Goal: Check status: Check status

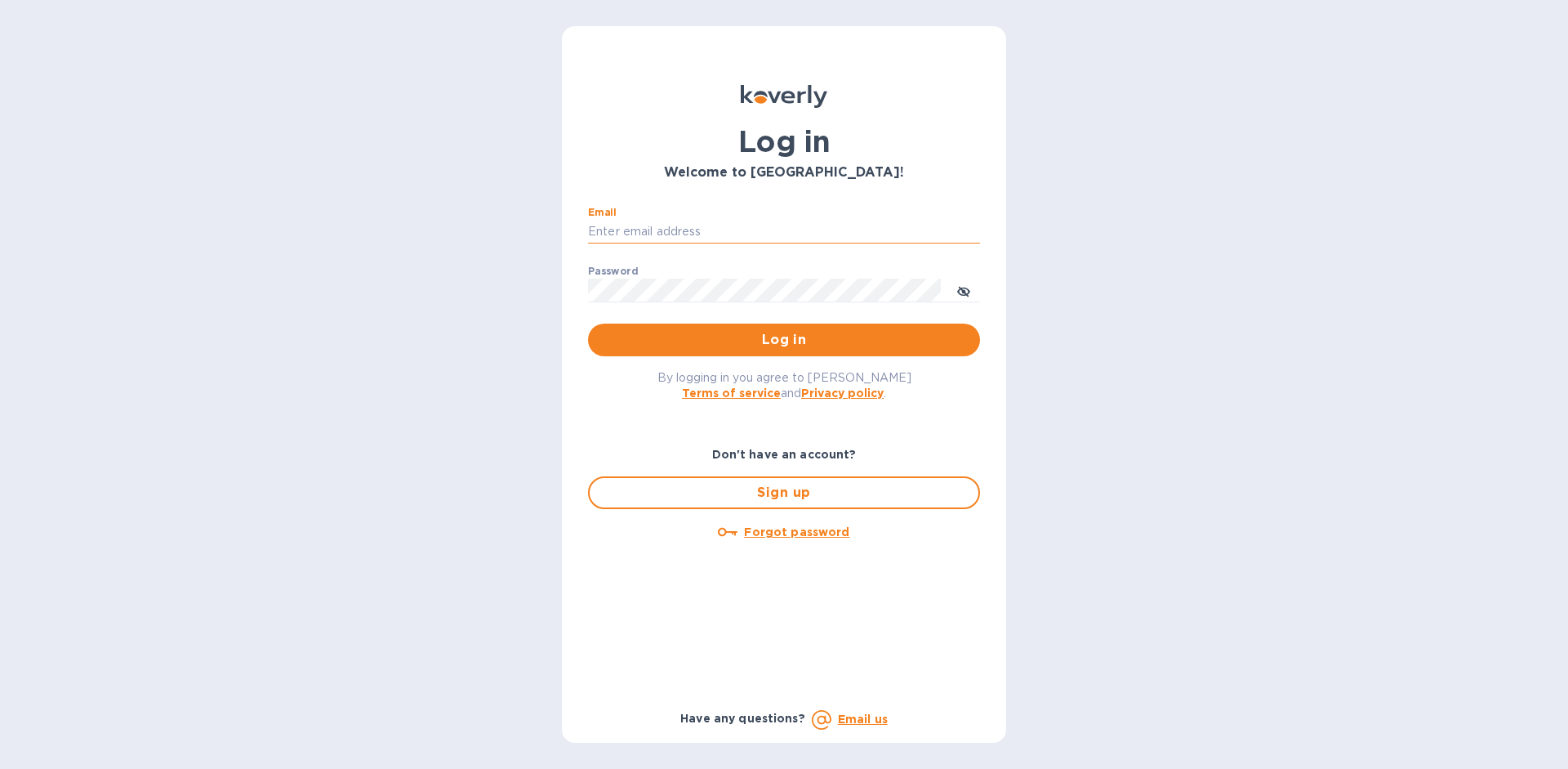
click at [681, 238] on input "Email" at bounding box center [784, 232] width 392 height 25
type input "[EMAIL_ADDRESS][DOMAIN_NAME]"
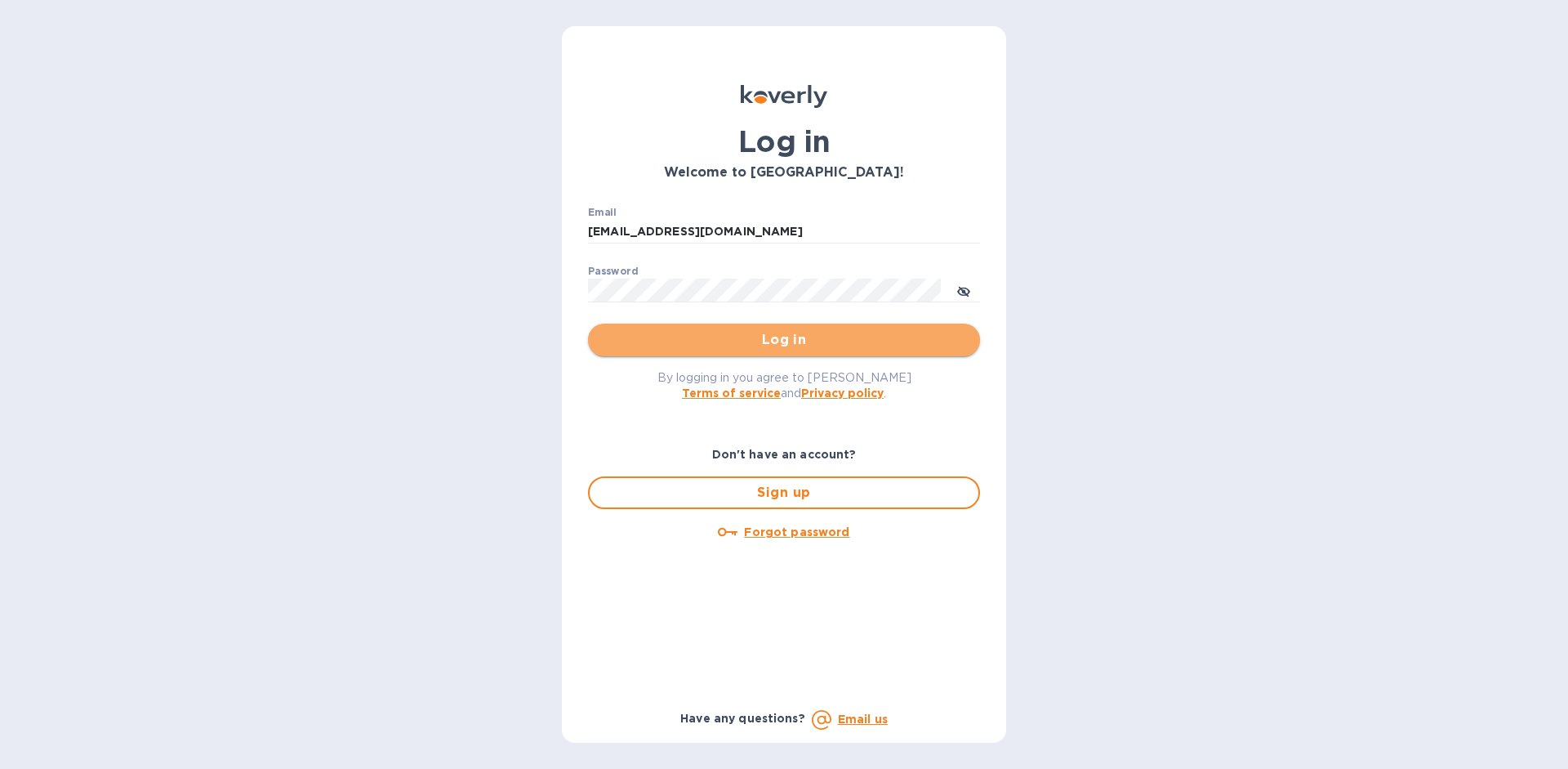
click at [753, 335] on span "Log in" at bounding box center [783, 340] width 366 height 20
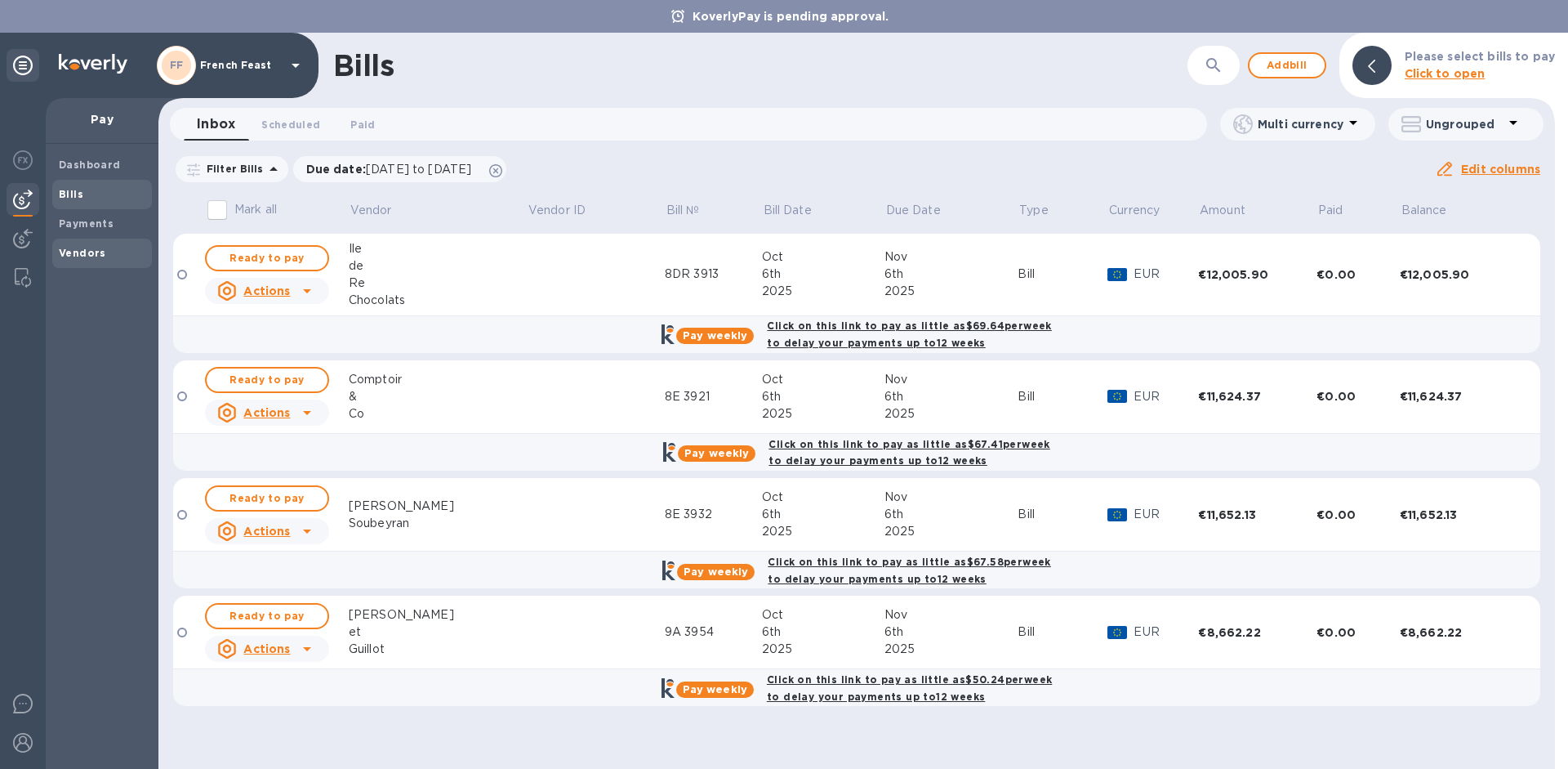
click at [82, 254] on b "Vendors" at bounding box center [82, 253] width 47 height 12
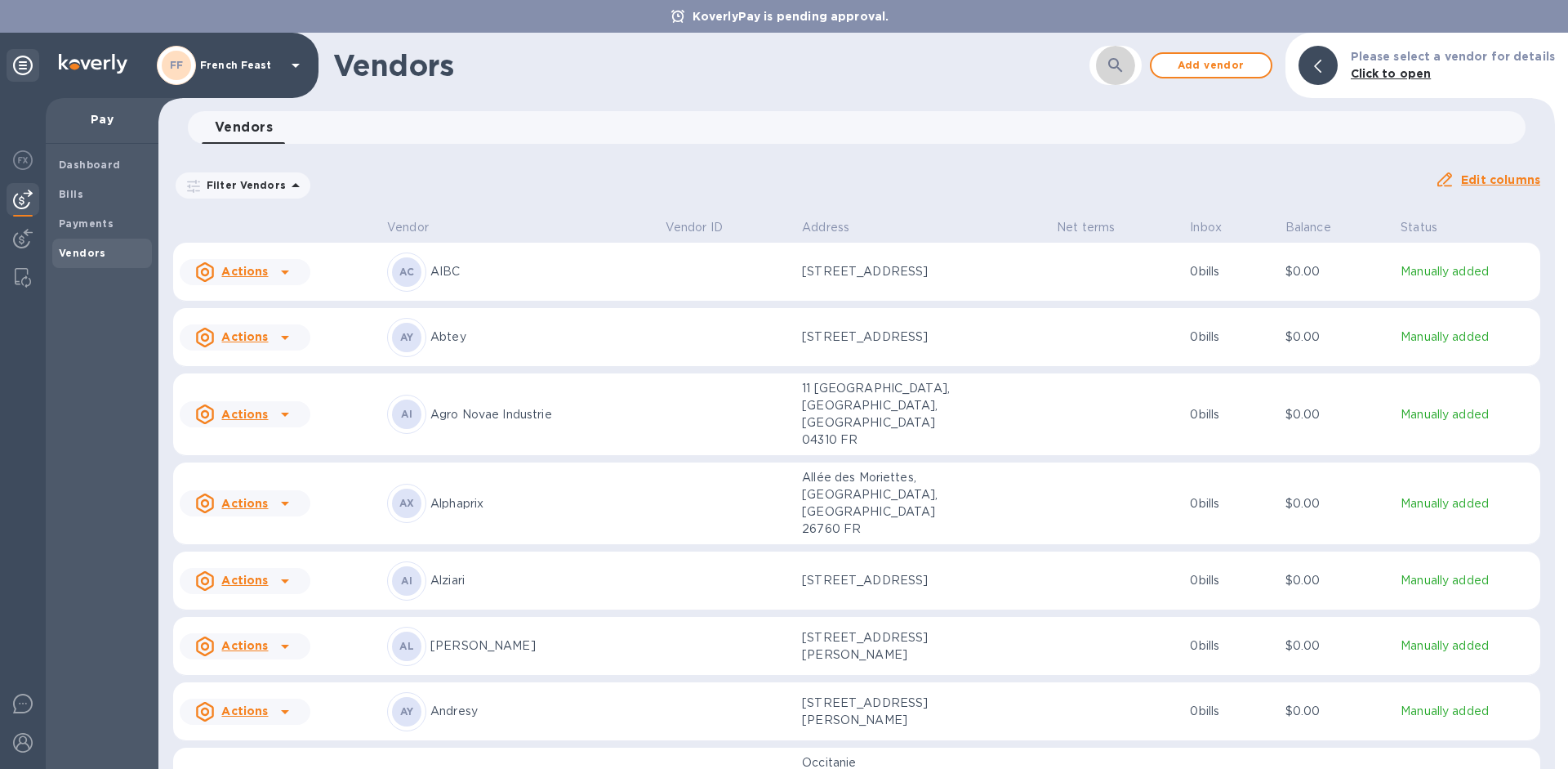
click at [1129, 54] on button "button" at bounding box center [1116, 65] width 39 height 39
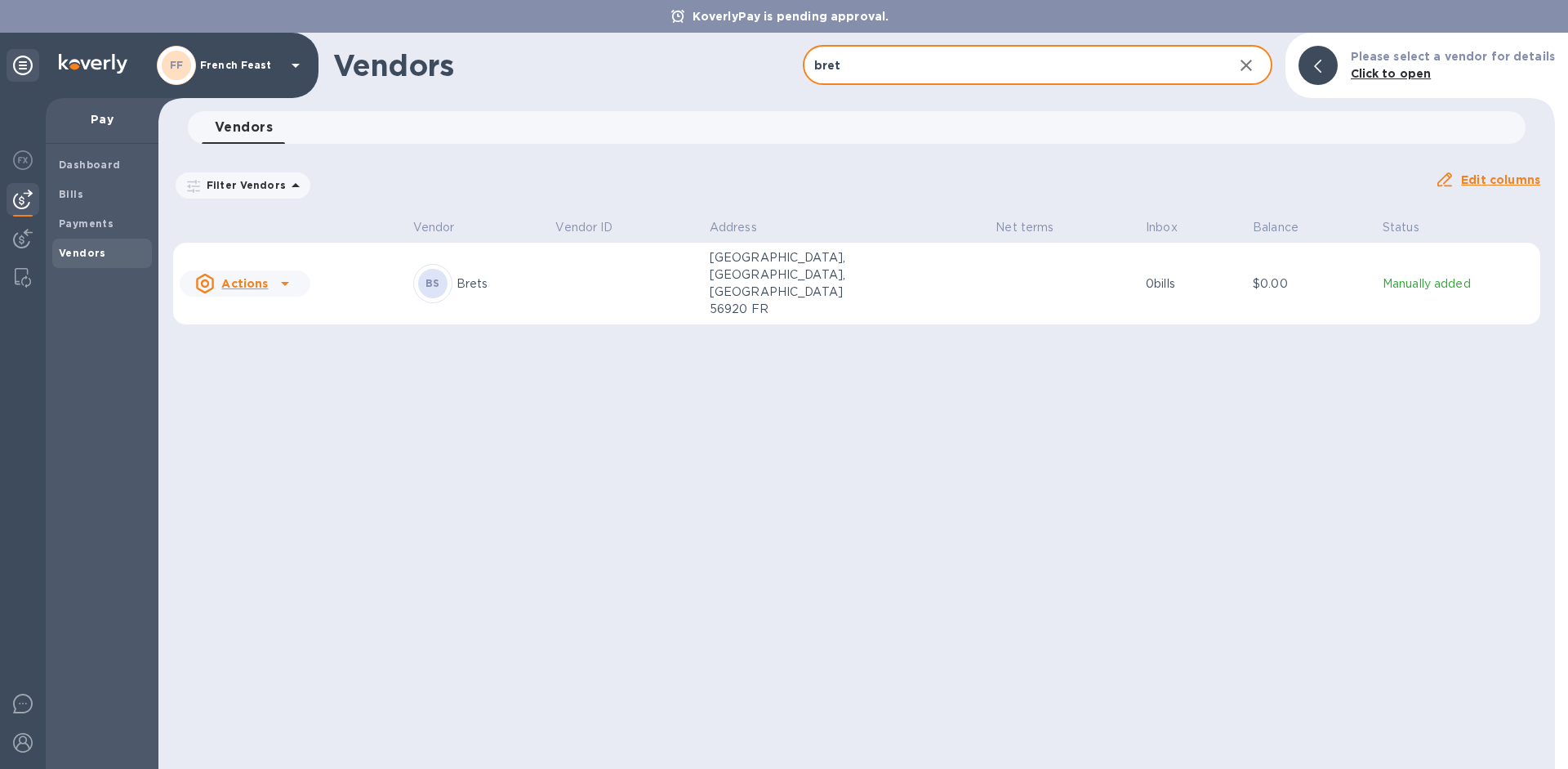
type input "[PERSON_NAME]"
click at [814, 282] on p "Pont de Saint-Caradec, Neulliac, Bretagne 56920 FR" at bounding box center [792, 283] width 164 height 69
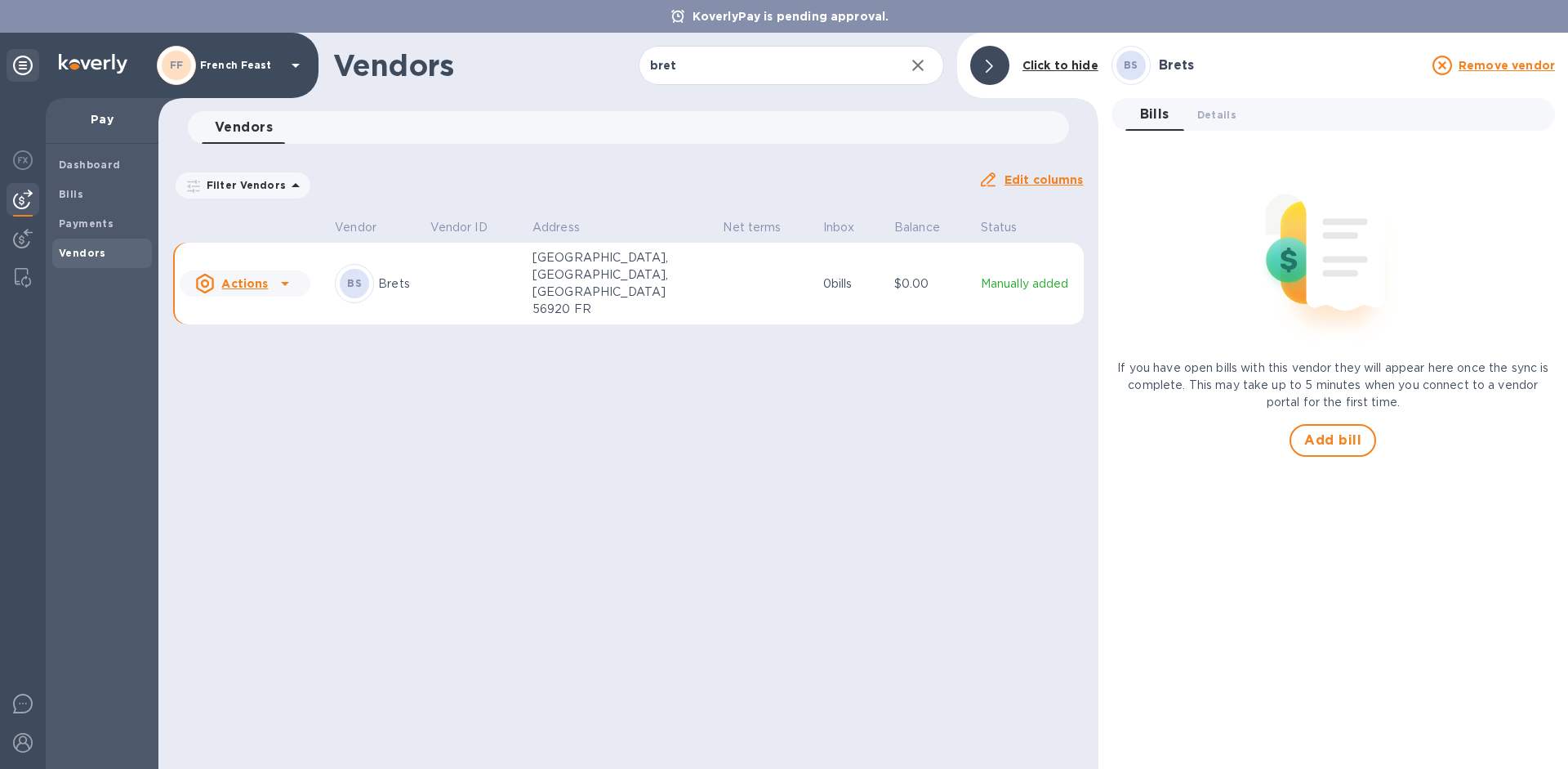
click at [255, 277] on u "Actions" at bounding box center [245, 283] width 46 height 13
click at [255, 274] on div at bounding box center [784, 384] width 1568 height 769
click at [106, 223] on b "Payments" at bounding box center [85, 223] width 54 height 12
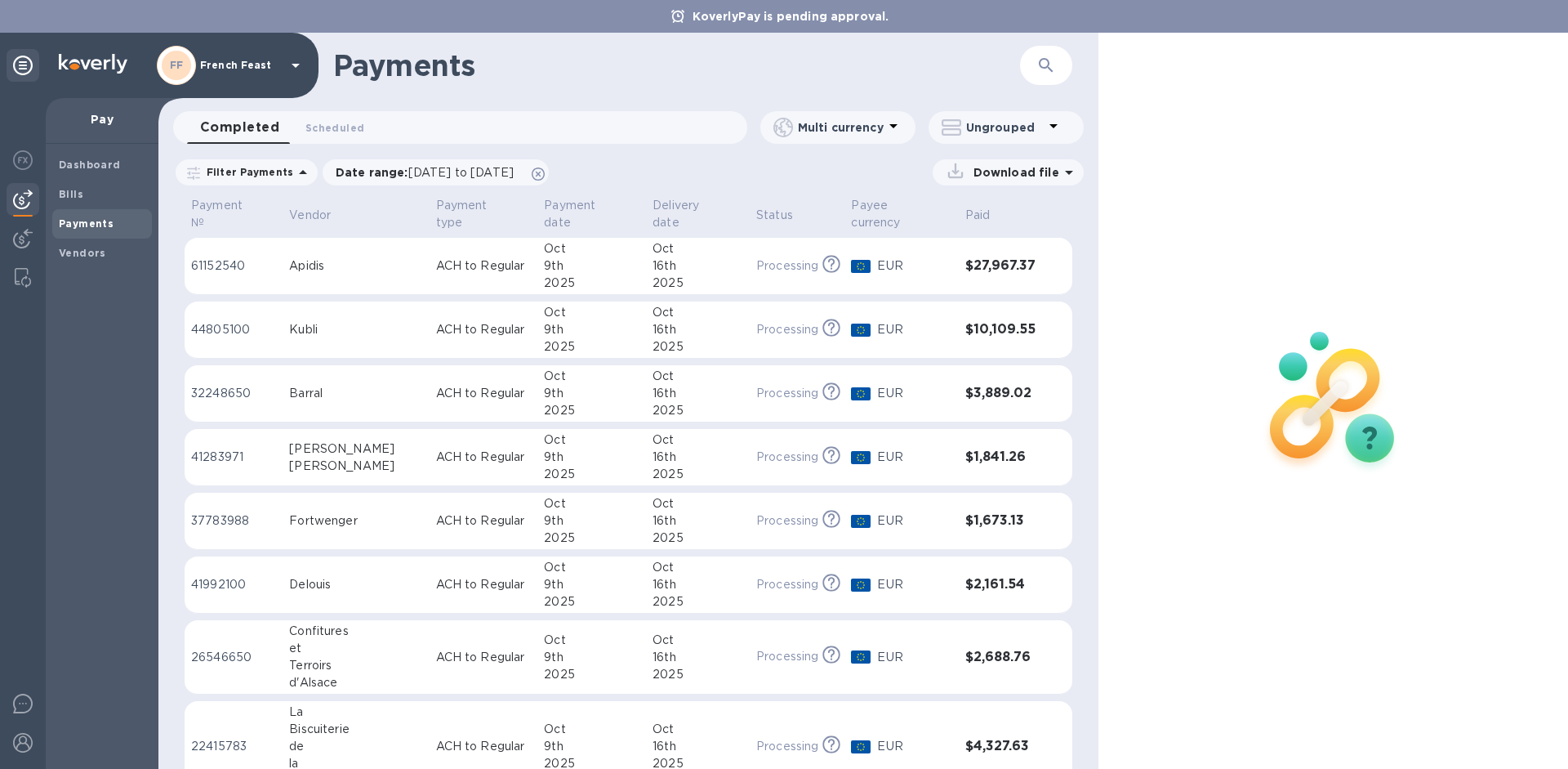
click at [1048, 66] on icon "button" at bounding box center [1046, 65] width 14 height 14
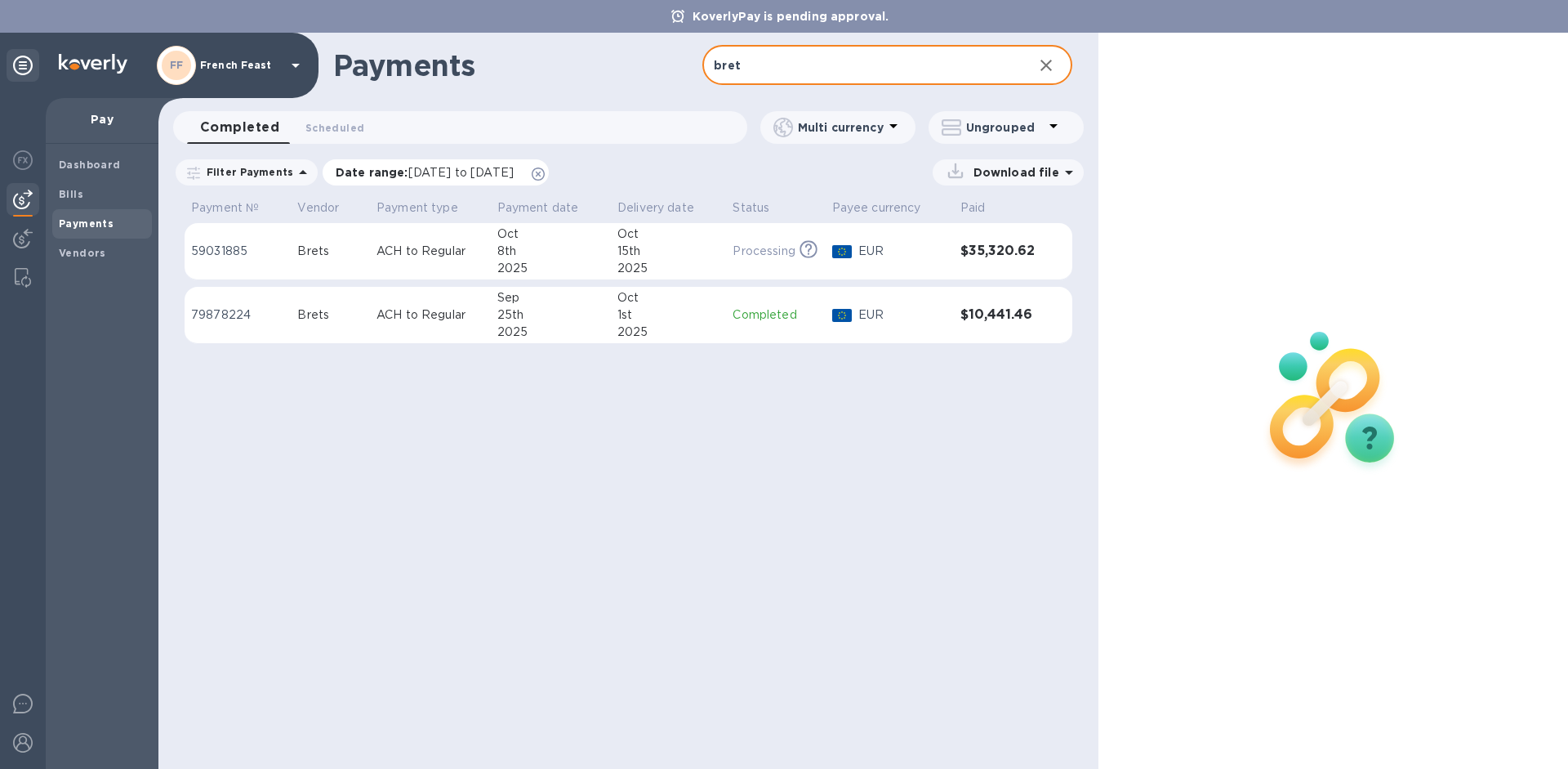
type input "[PERSON_NAME]"
click at [500, 172] on span "[DATE] to [DATE]" at bounding box center [461, 172] width 105 height 13
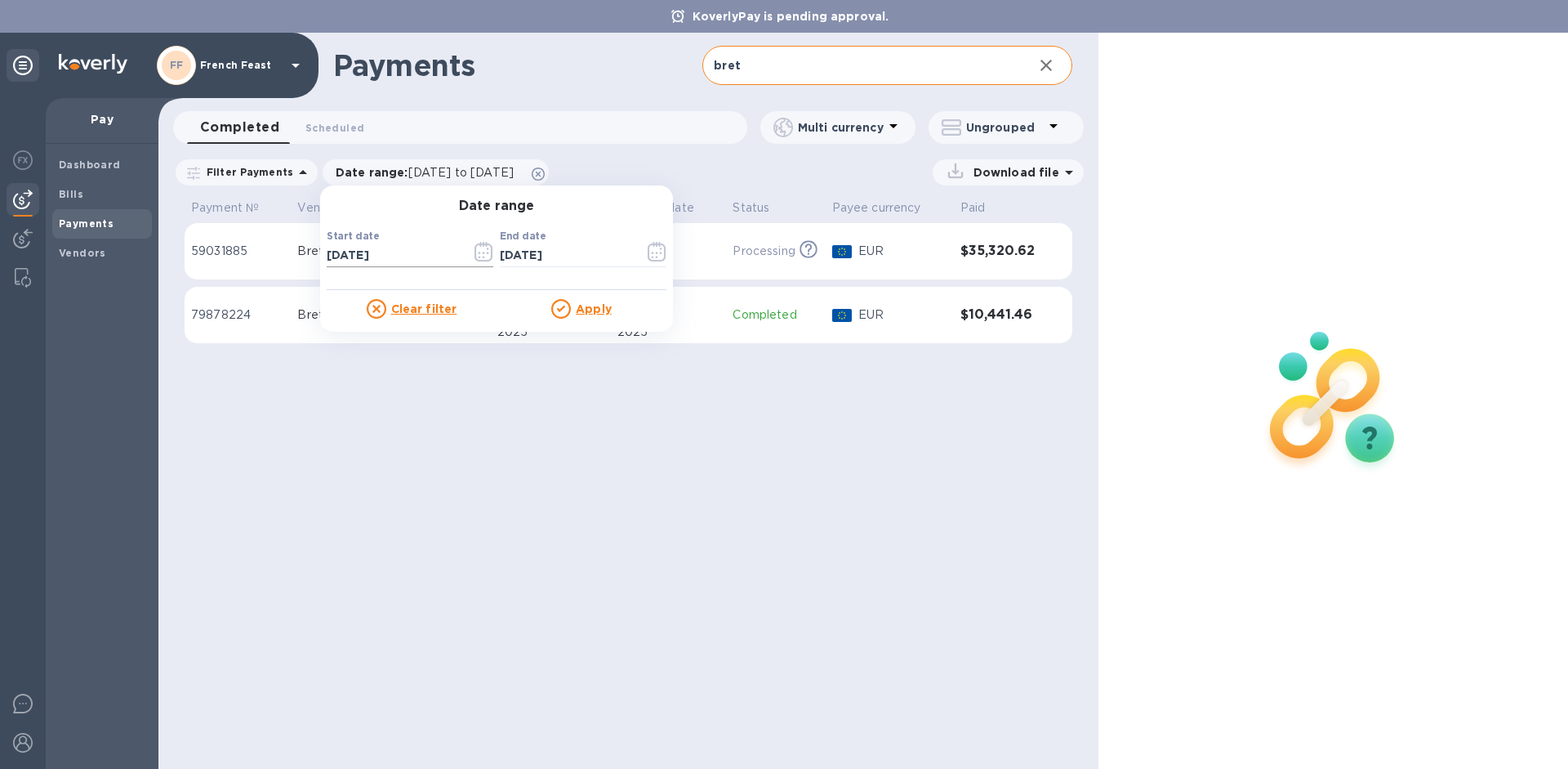
click at [407, 254] on input "[DATE]" at bounding box center [392, 256] width 132 height 25
type input "09/11/2024"
click at [558, 299] on icon at bounding box center [562, 309] width 20 height 20
click at [579, 307] on u "Apply" at bounding box center [594, 309] width 36 height 13
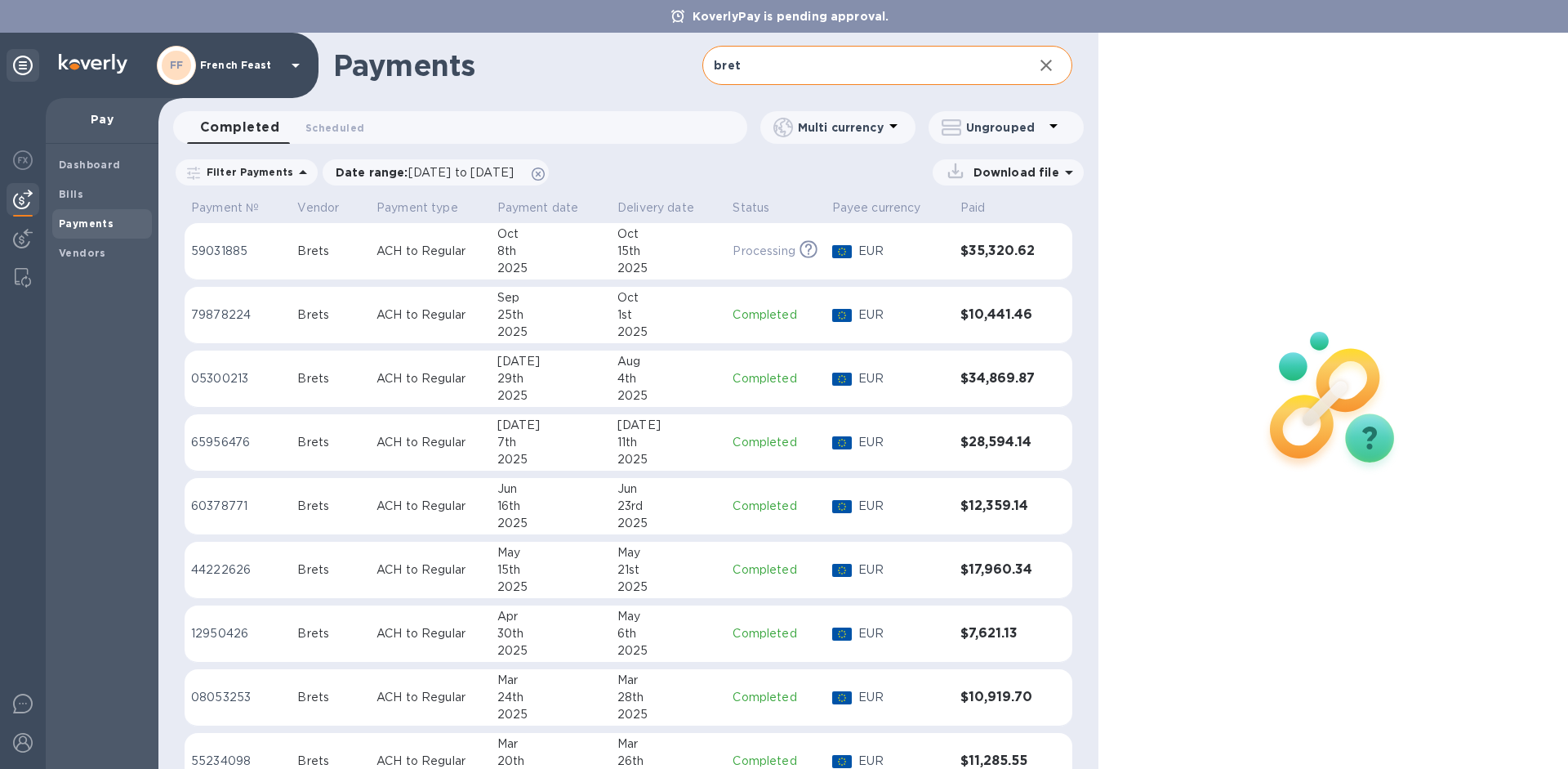
scroll to position [291, 0]
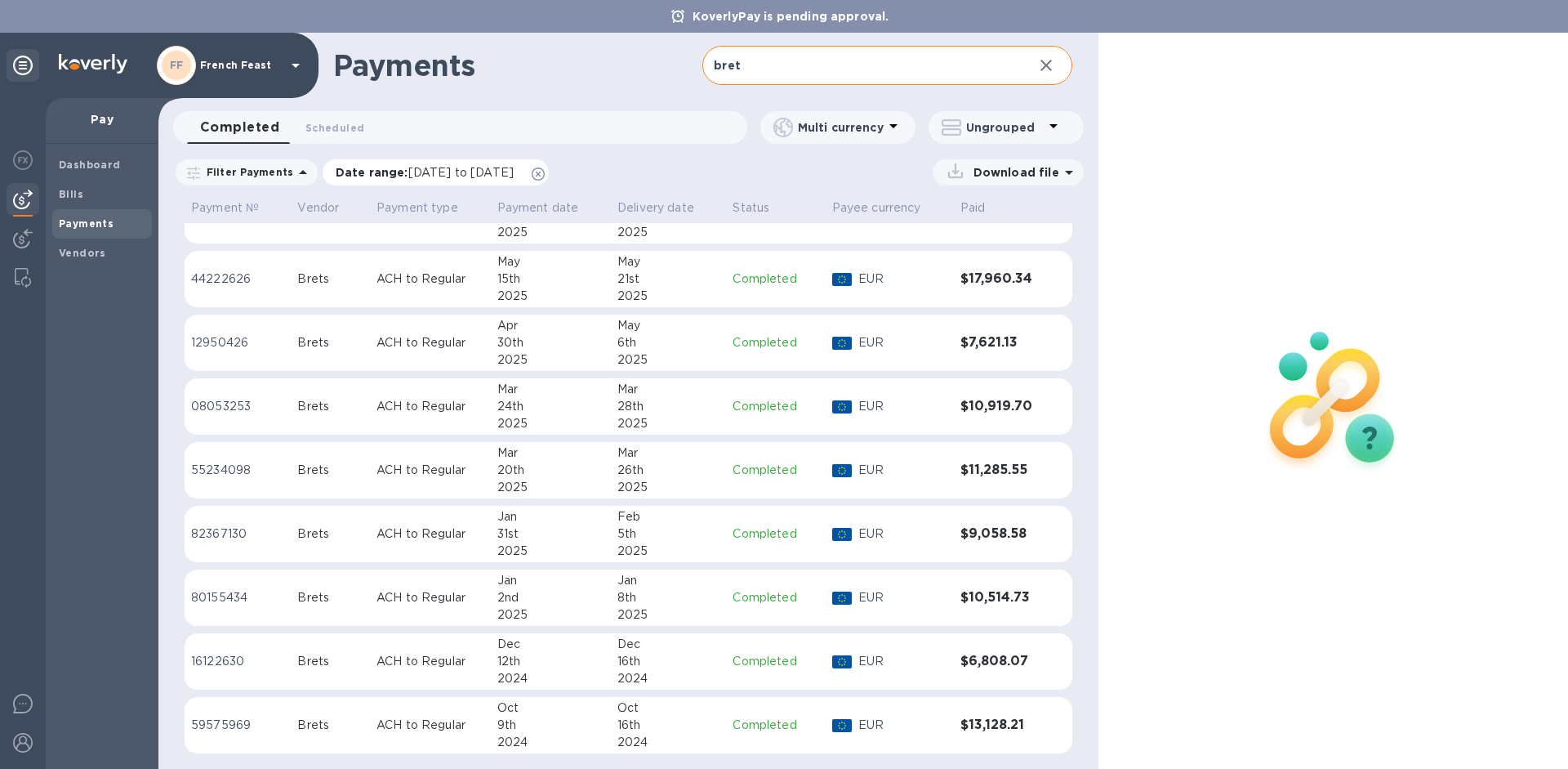
click at [464, 175] on span "09/11/2024 to 10/12/2025" at bounding box center [461, 172] width 105 height 13
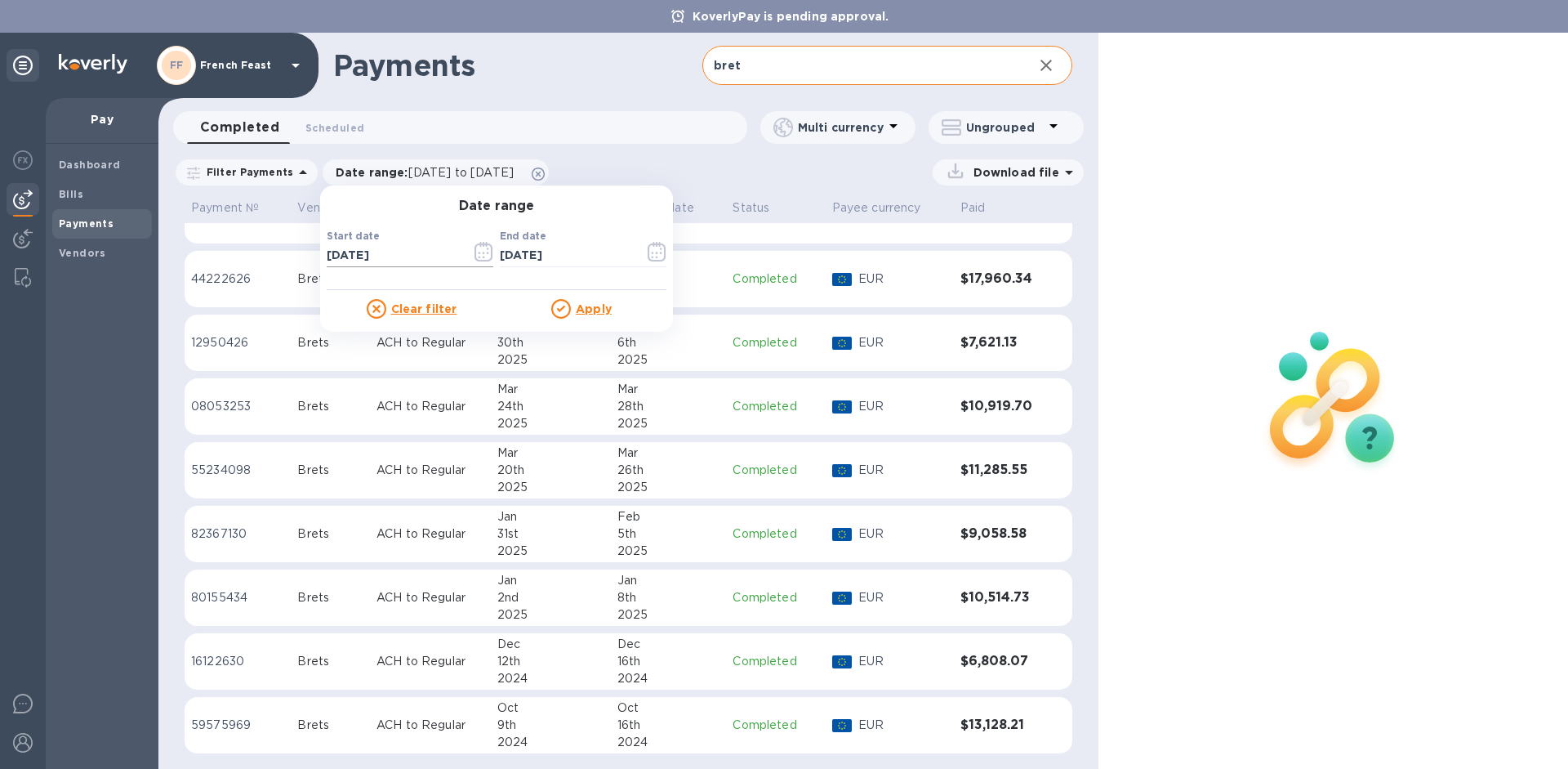
click at [424, 255] on input "09/11/2024" at bounding box center [392, 256] width 132 height 25
type input "[DATE]"
click at [593, 311] on u "Apply" at bounding box center [594, 309] width 36 height 13
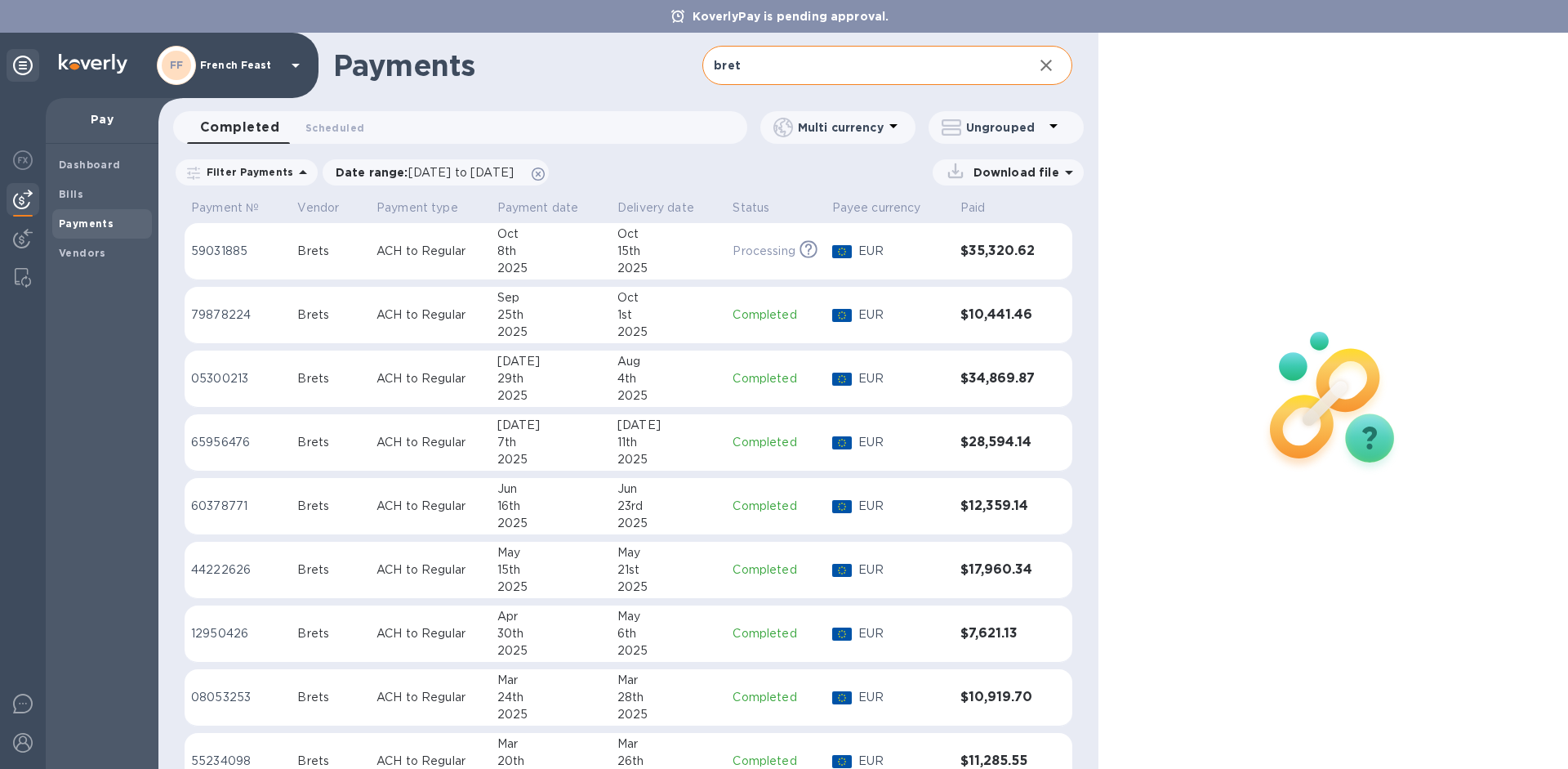
scroll to position [534, 0]
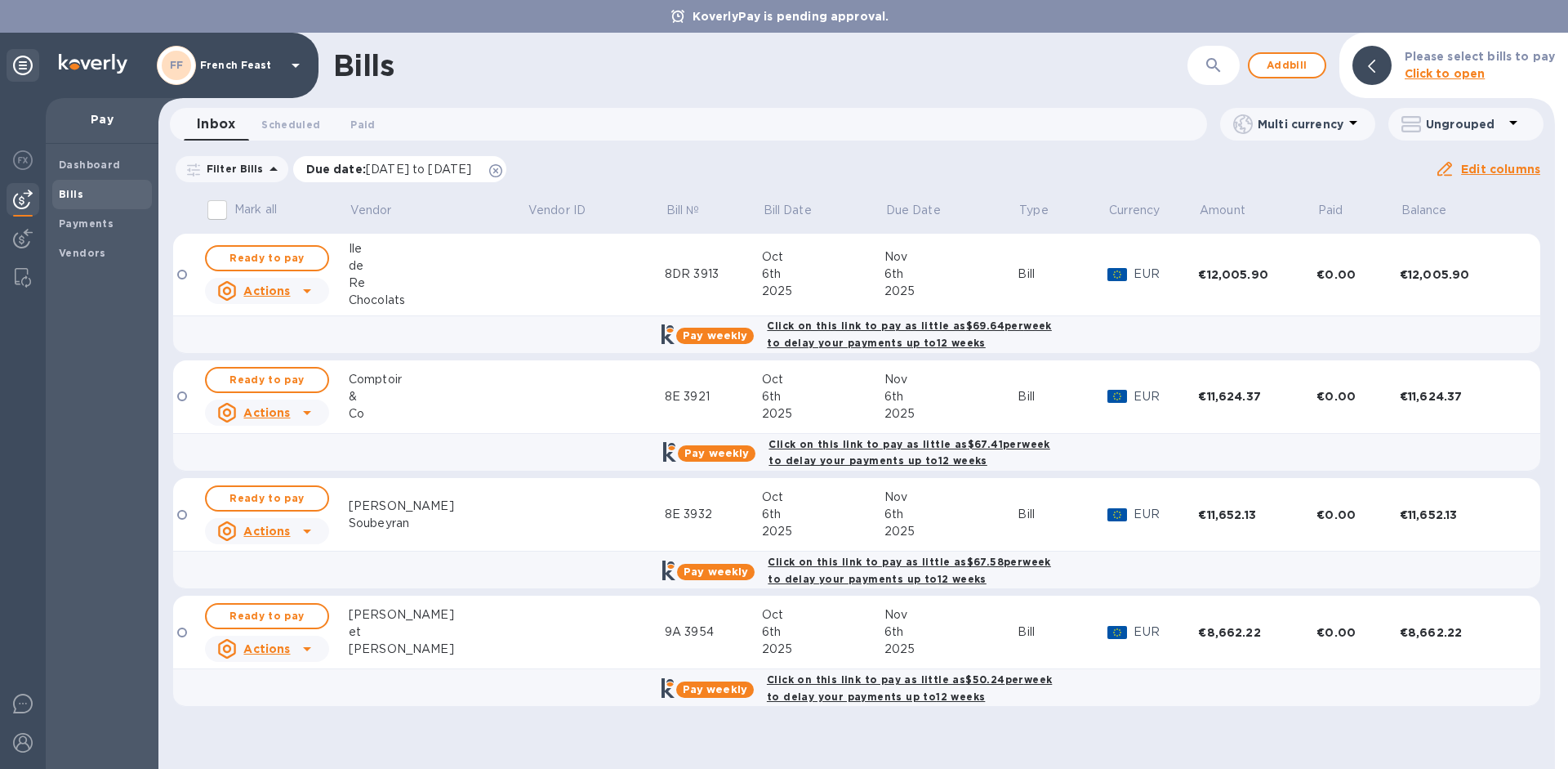
click at [424, 163] on span "[DATE] to [DATE]" at bounding box center [418, 169] width 105 height 13
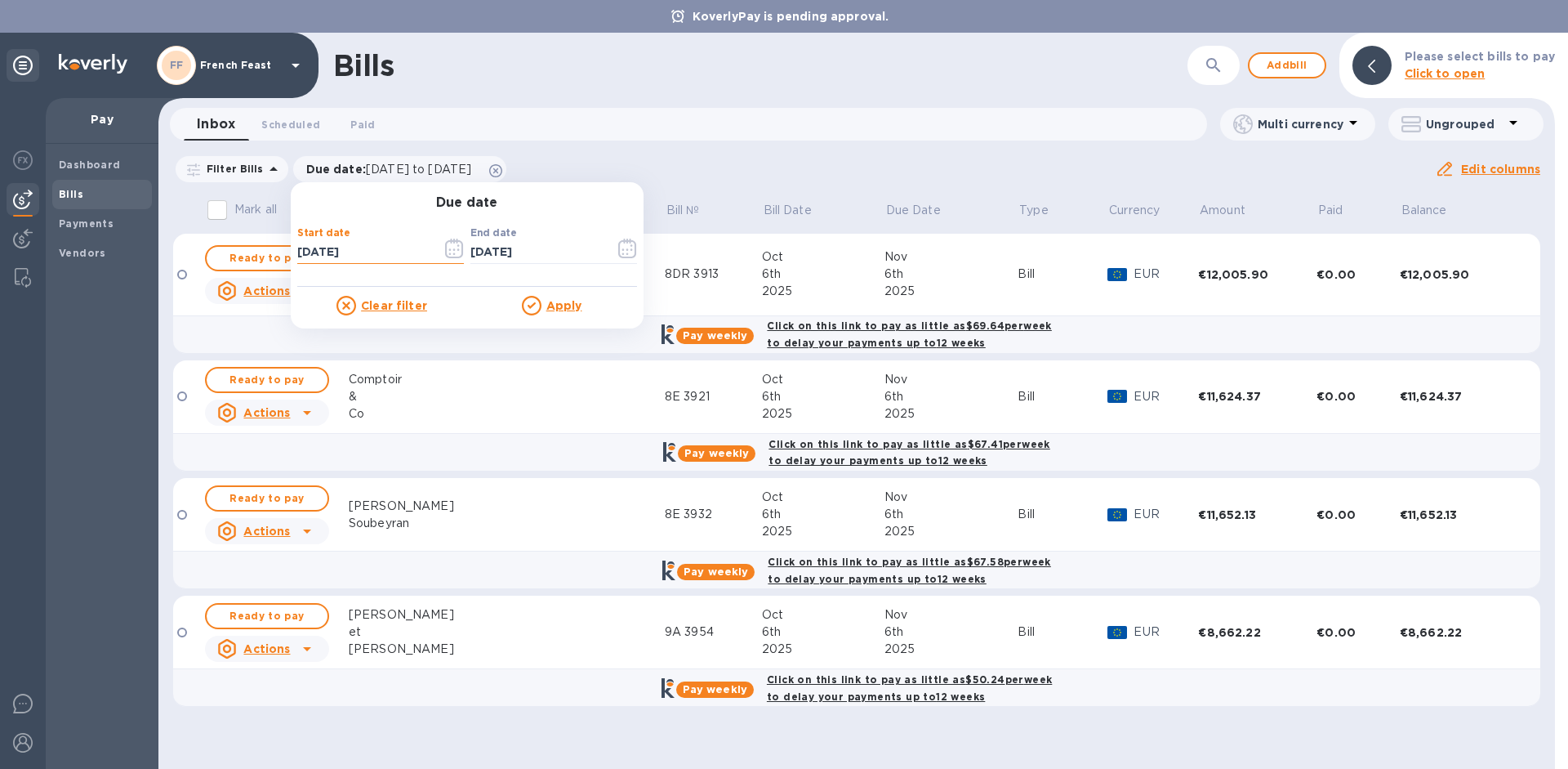
click at [379, 253] on input "[DATE]" at bounding box center [363, 253] width 132 height 25
type input "[DATE]"
click at [558, 307] on u "Apply" at bounding box center [564, 305] width 36 height 13
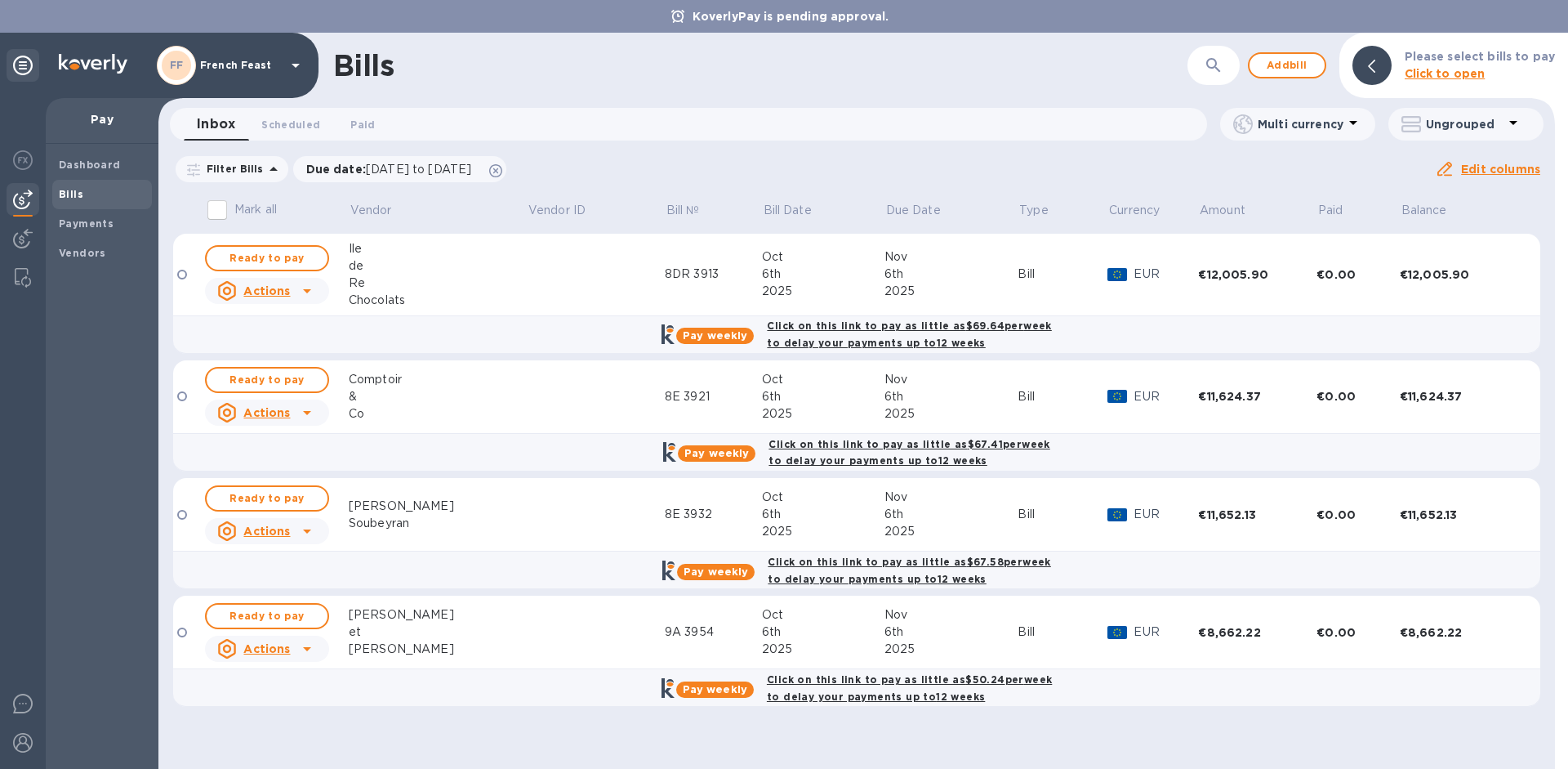
drag, startPoint x: 1561, startPoint y: 305, endPoint x: 1553, endPoint y: 582, distance: 277.1
click at [1567, 544] on div at bounding box center [1561, 401] width 13 height 736
click at [1209, 60] on icon "button" at bounding box center [1214, 65] width 20 height 20
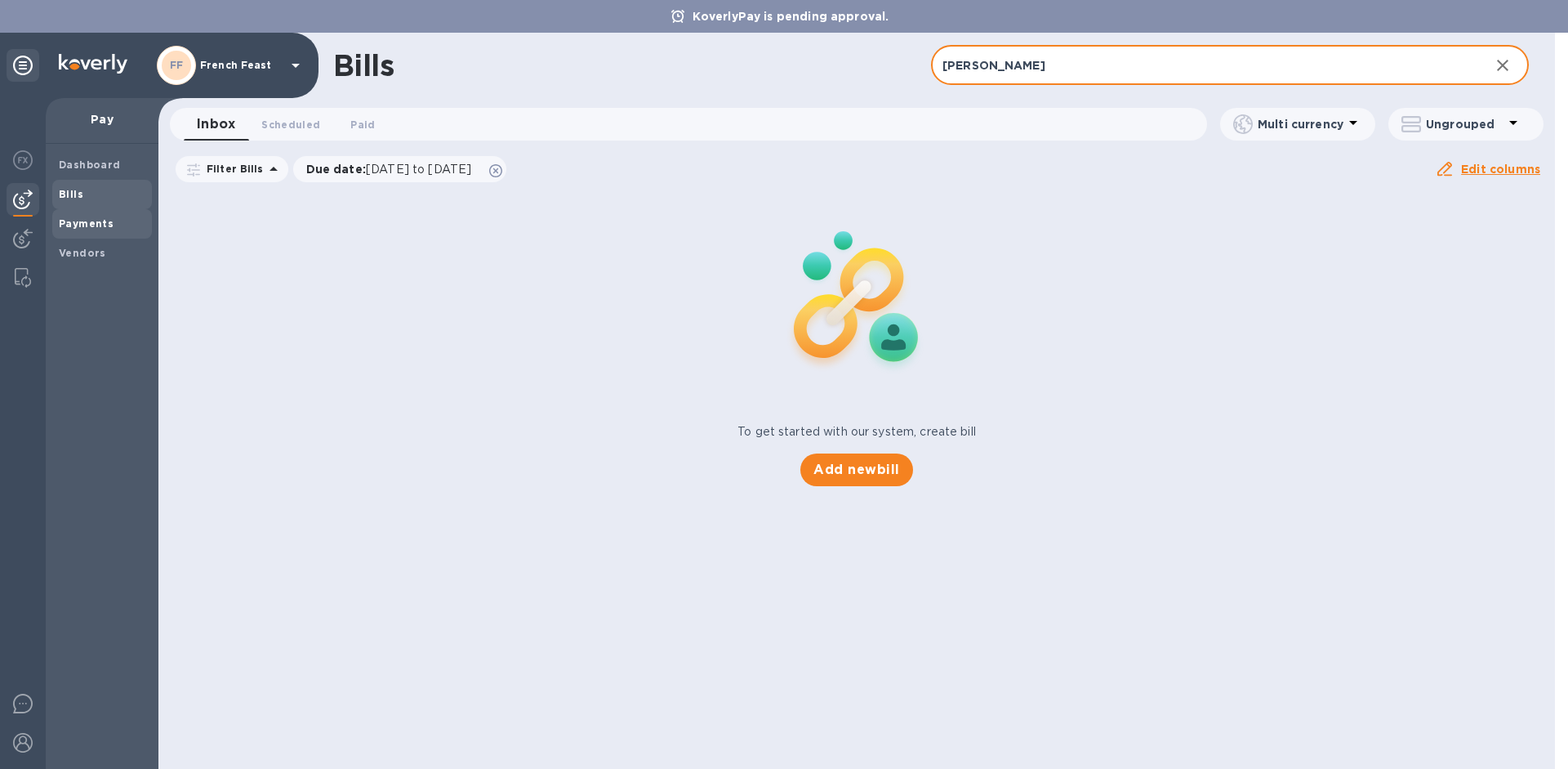
type input "[PERSON_NAME]"
click at [109, 222] on b "Payments" at bounding box center [85, 223] width 54 height 12
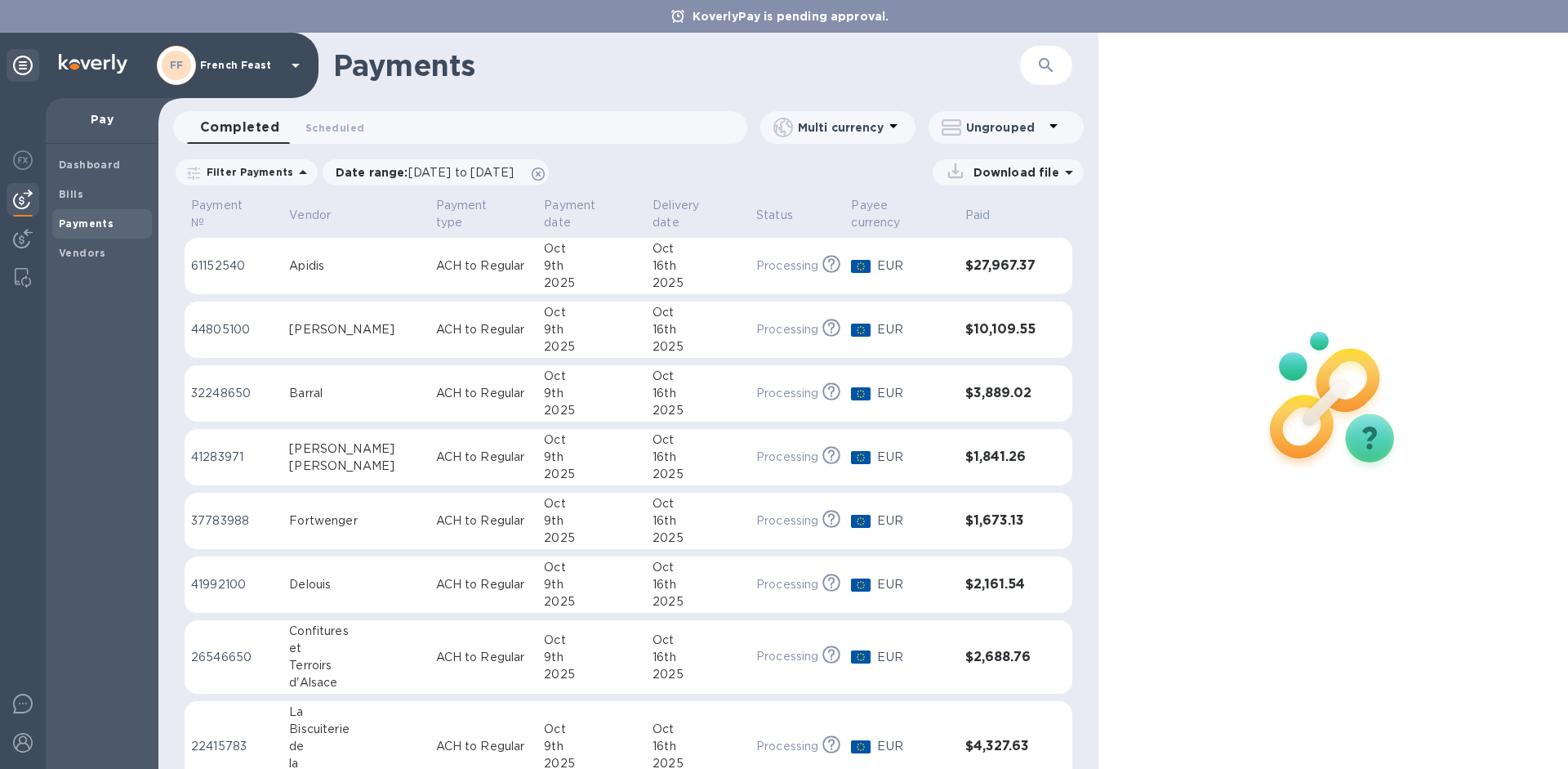
click at [1050, 65] on icon "button" at bounding box center [1047, 65] width 20 height 20
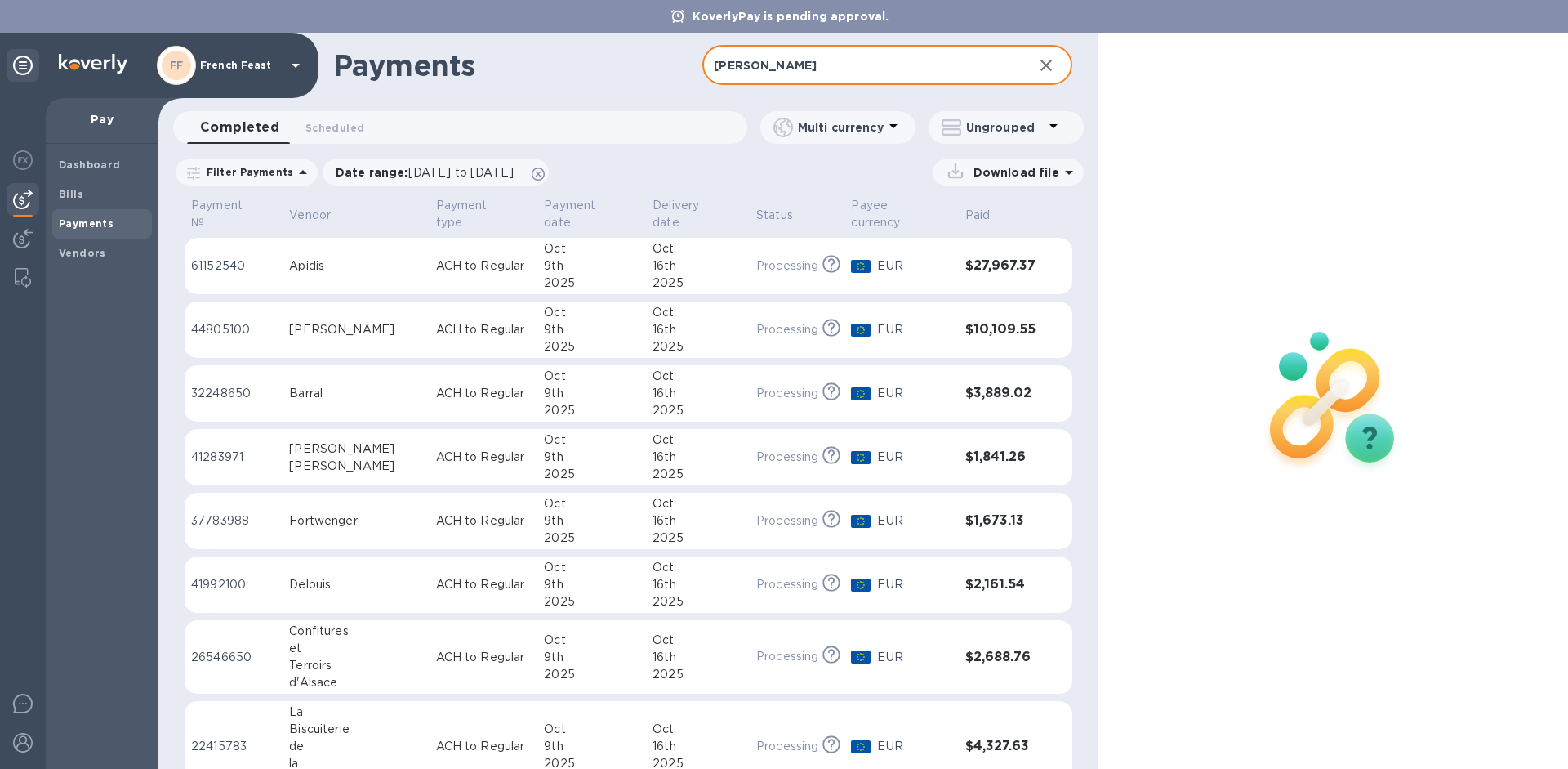
type input "[PERSON_NAME]"
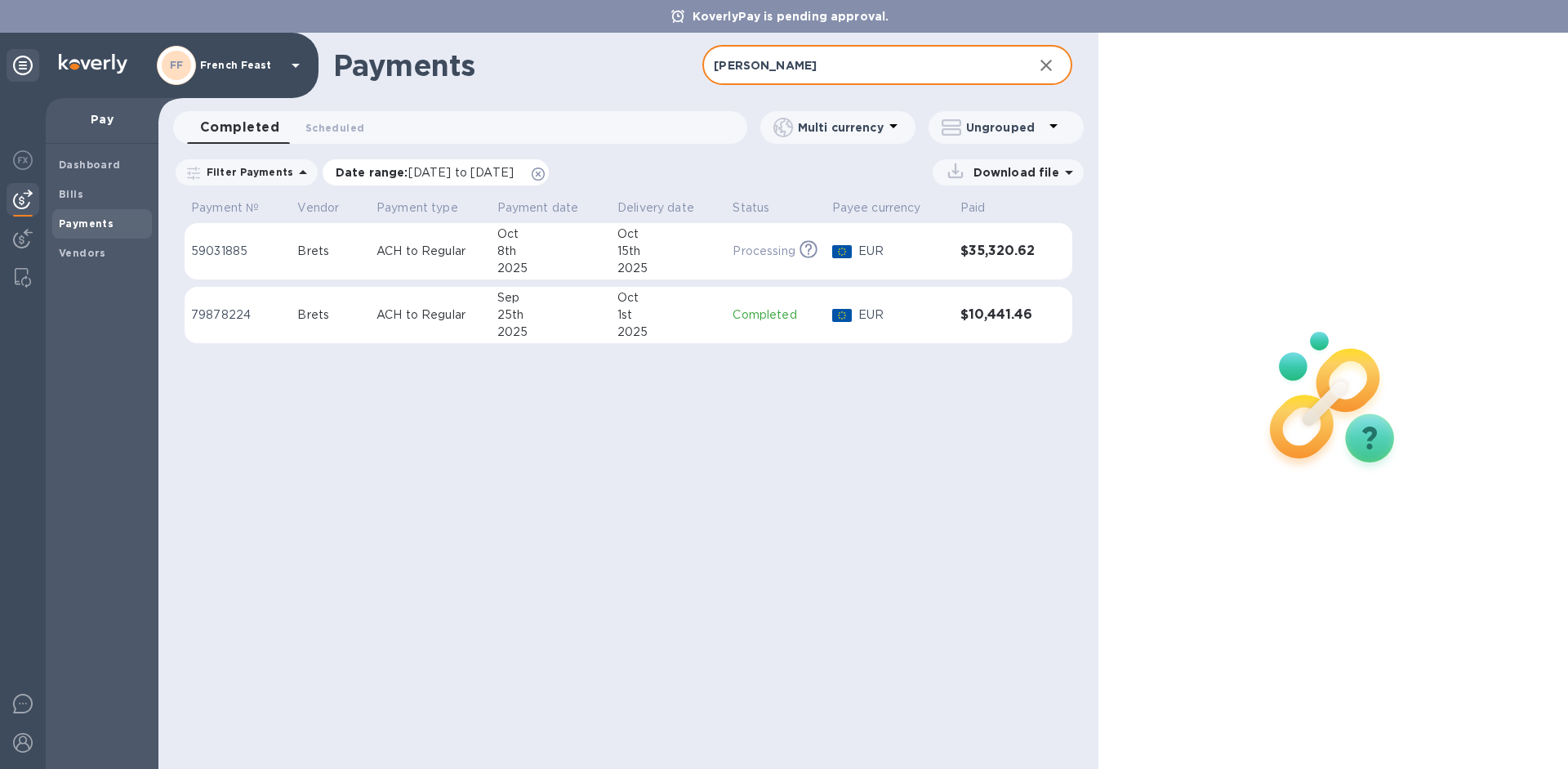
click at [457, 164] on p "Date range : [DATE] to [DATE]" at bounding box center [428, 172] width 186 height 16
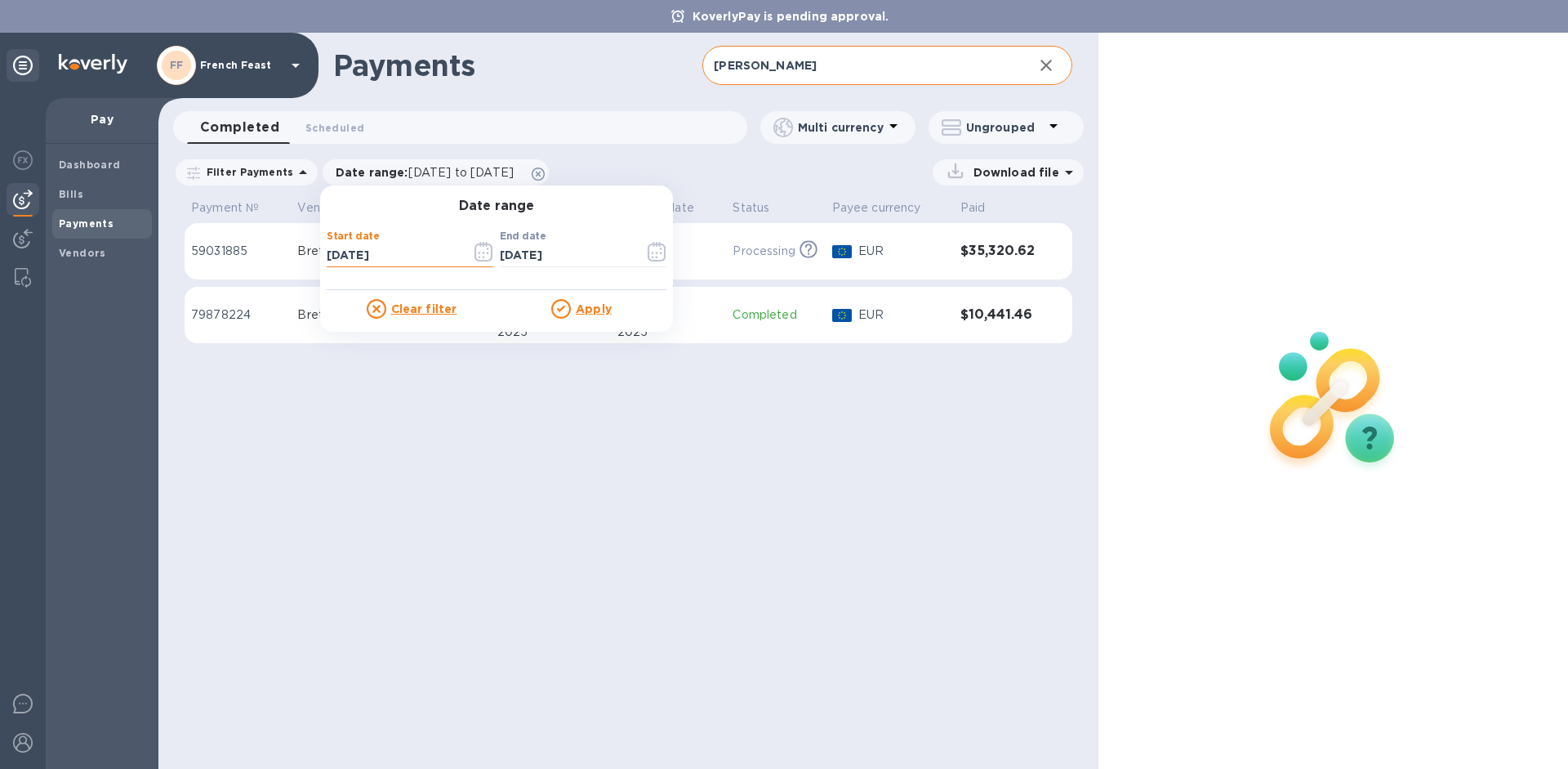
click at [416, 261] on input "[DATE]" at bounding box center [392, 256] width 132 height 25
type input "[DATE]"
click at [599, 306] on u "Apply" at bounding box center [594, 309] width 36 height 13
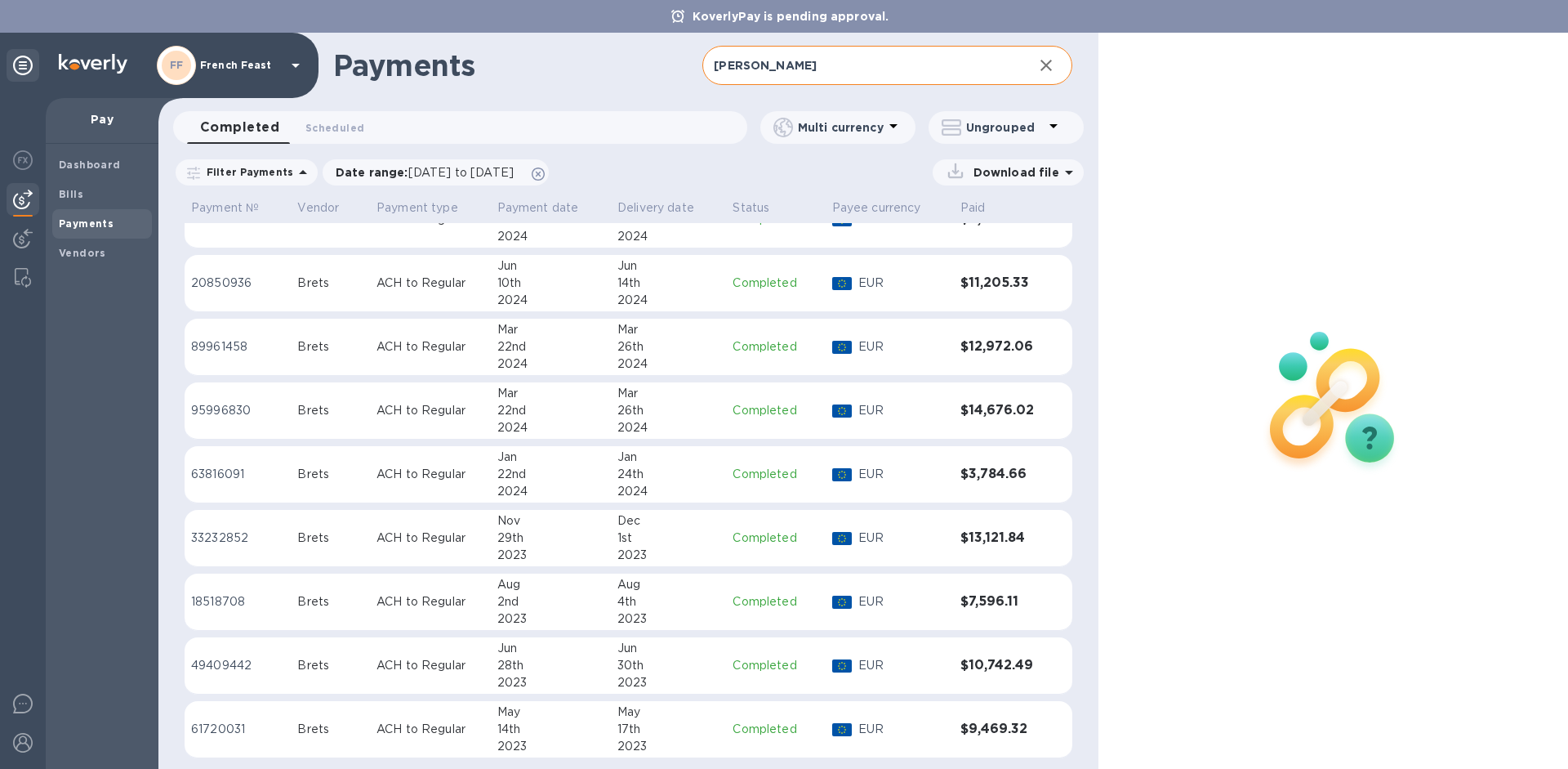
scroll to position [992, 0]
